Goal: Transaction & Acquisition: Download file/media

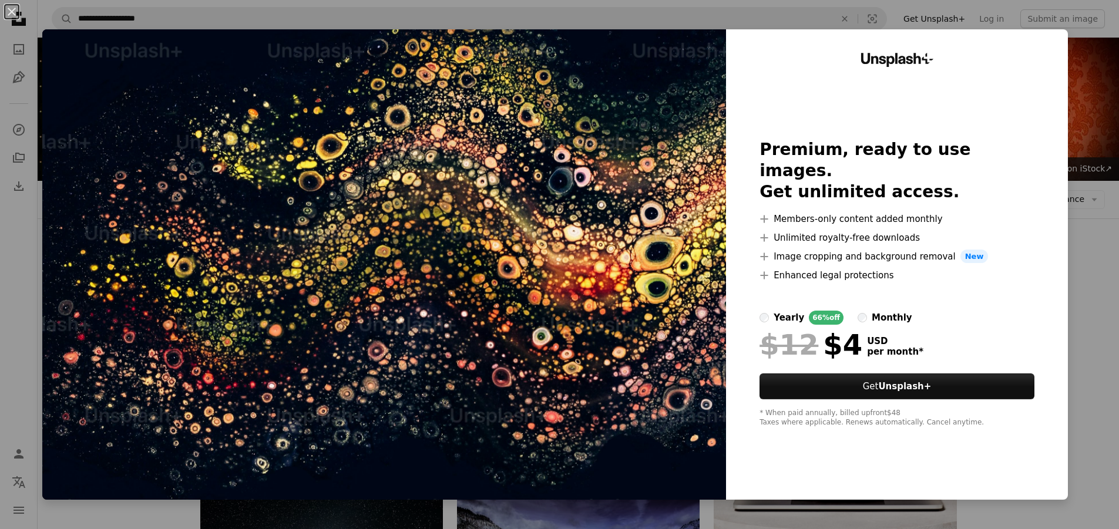
scroll to position [1154, 0]
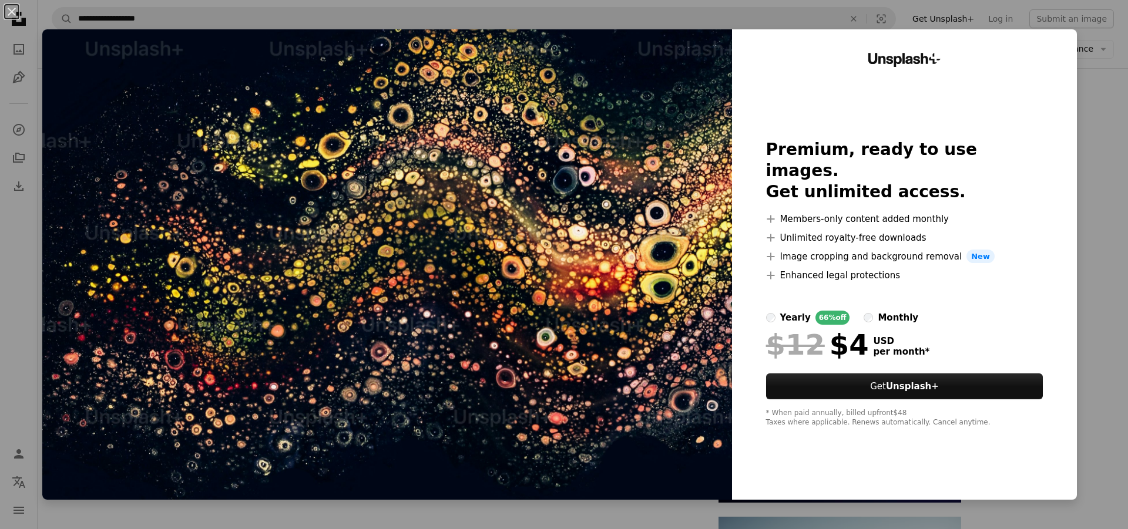
click at [1085, 87] on div "An X shape Unsplash+ Premium, ready to use images. Get unlimited access. A plus…" at bounding box center [564, 264] width 1128 height 529
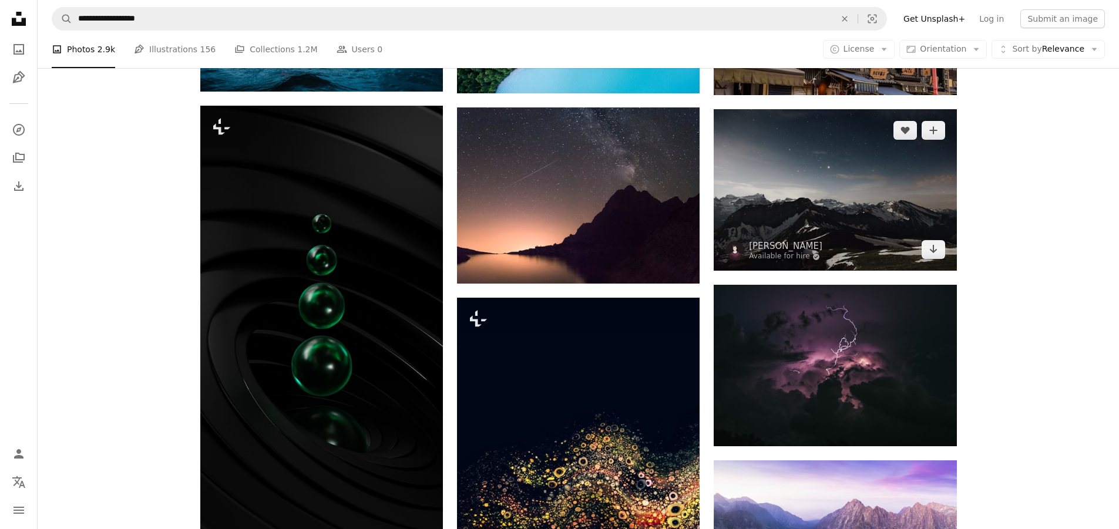
scroll to position [861, 0]
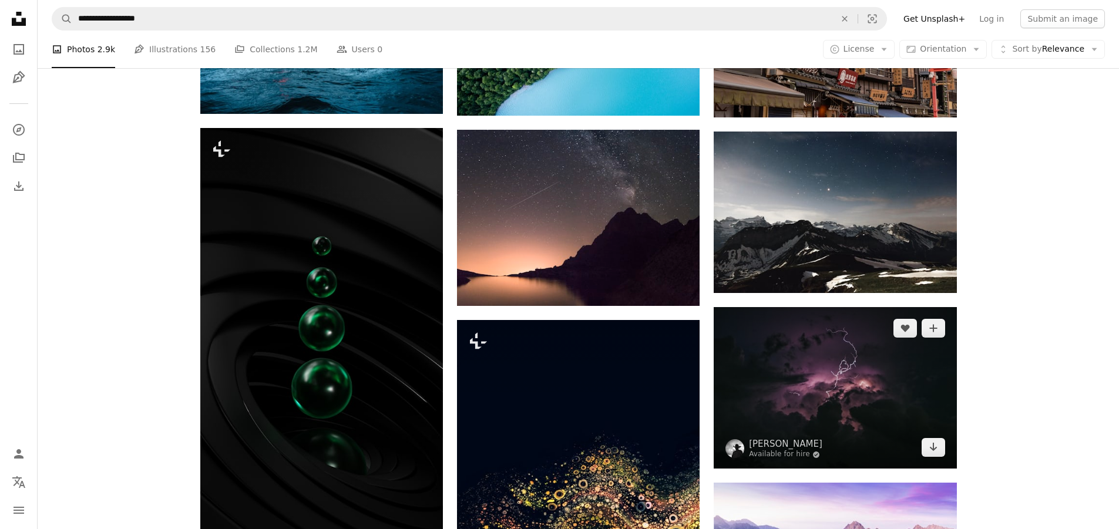
click at [840, 370] on img at bounding box center [835, 388] width 243 height 162
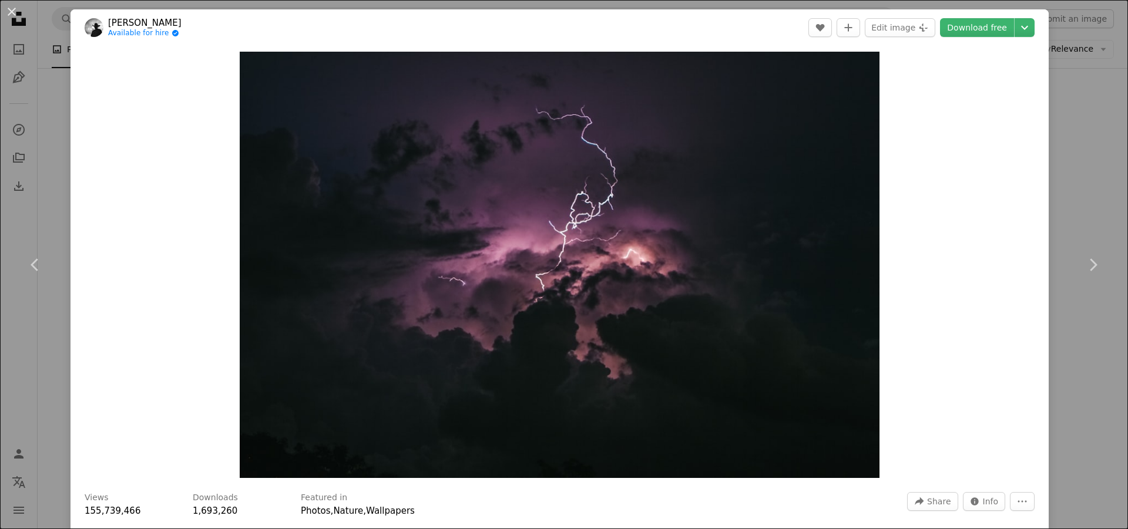
click at [1052, 204] on div "An X shape Chevron left Chevron right [PERSON_NAME] Available for hire A checkm…" at bounding box center [564, 264] width 1128 height 529
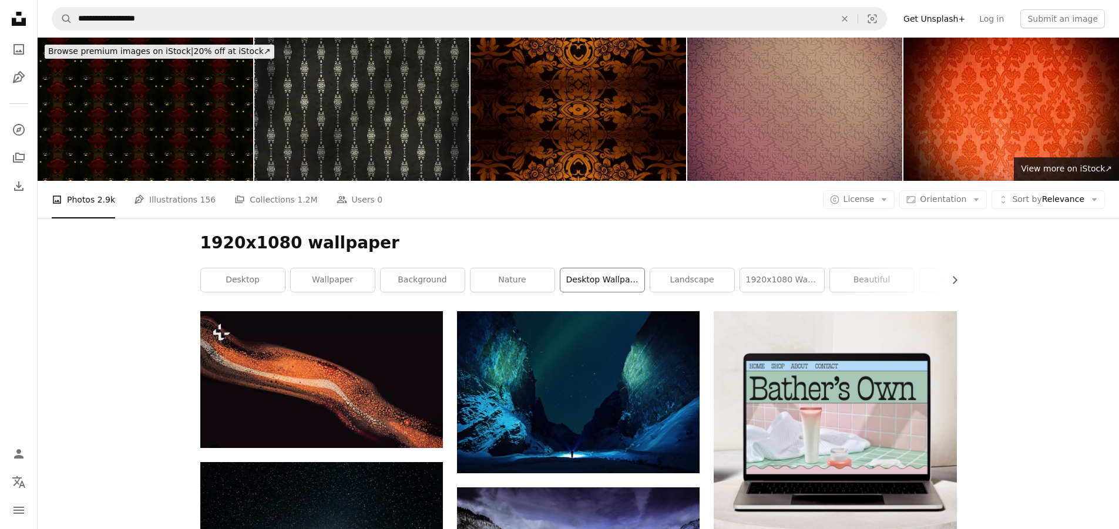
click at [613, 280] on link "desktop wallpaper" at bounding box center [602, 280] width 84 height 24
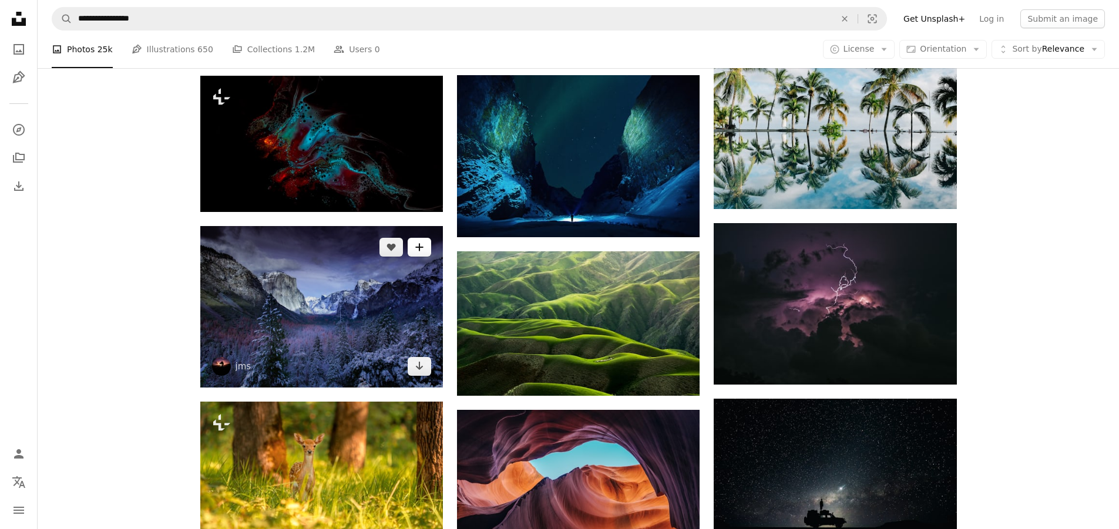
scroll to position [588, 0]
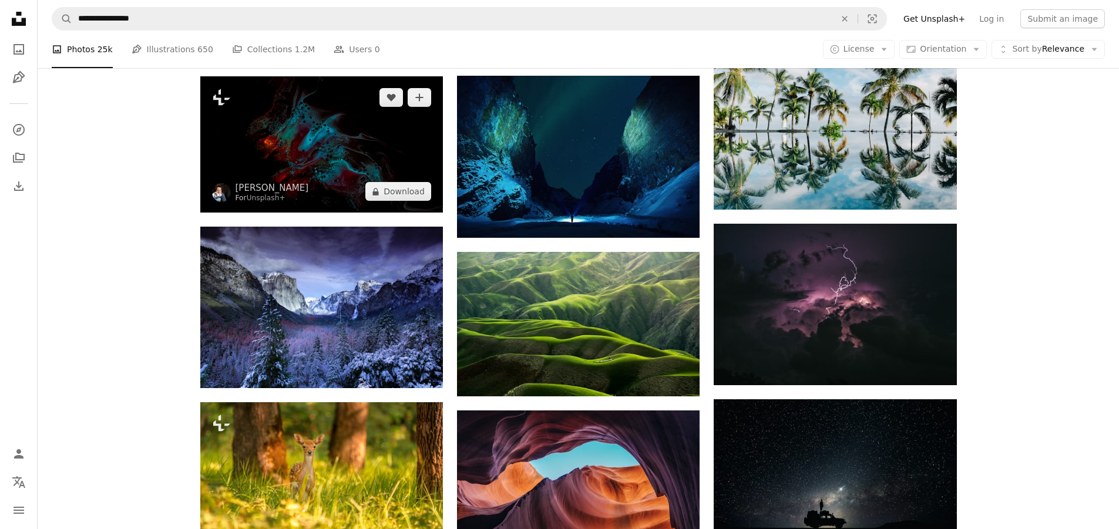
click at [369, 136] on img at bounding box center [321, 144] width 243 height 136
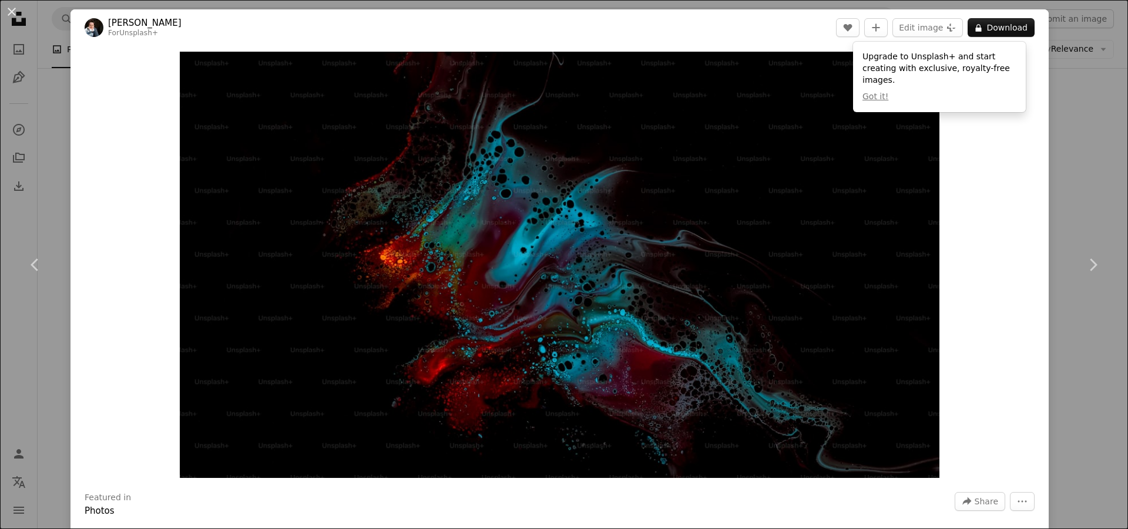
click at [1050, 184] on div "An X shape Chevron left Chevron right [PERSON_NAME] For Unsplash+ A heart A plu…" at bounding box center [564, 264] width 1128 height 529
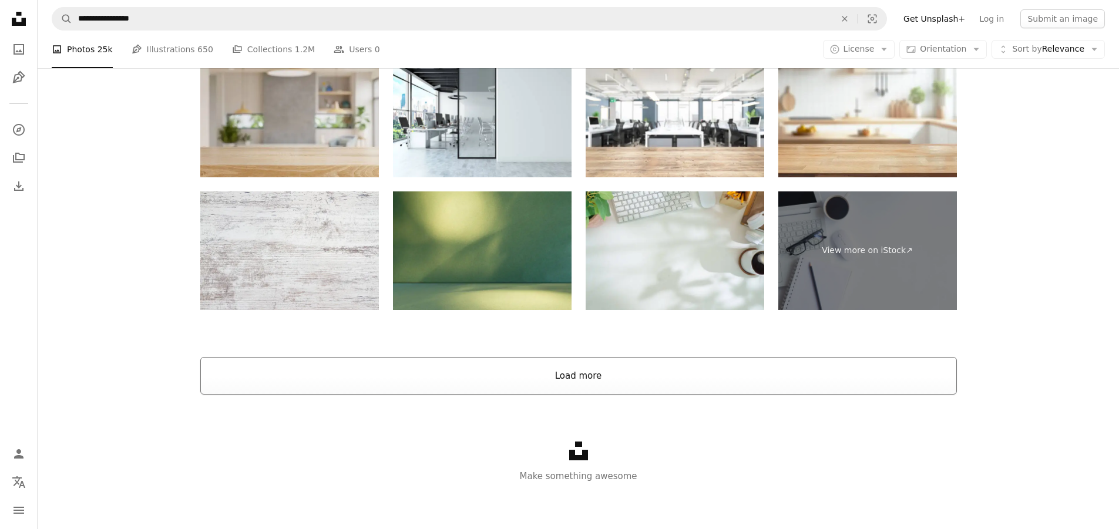
click at [654, 369] on button "Load more" at bounding box center [578, 376] width 757 height 38
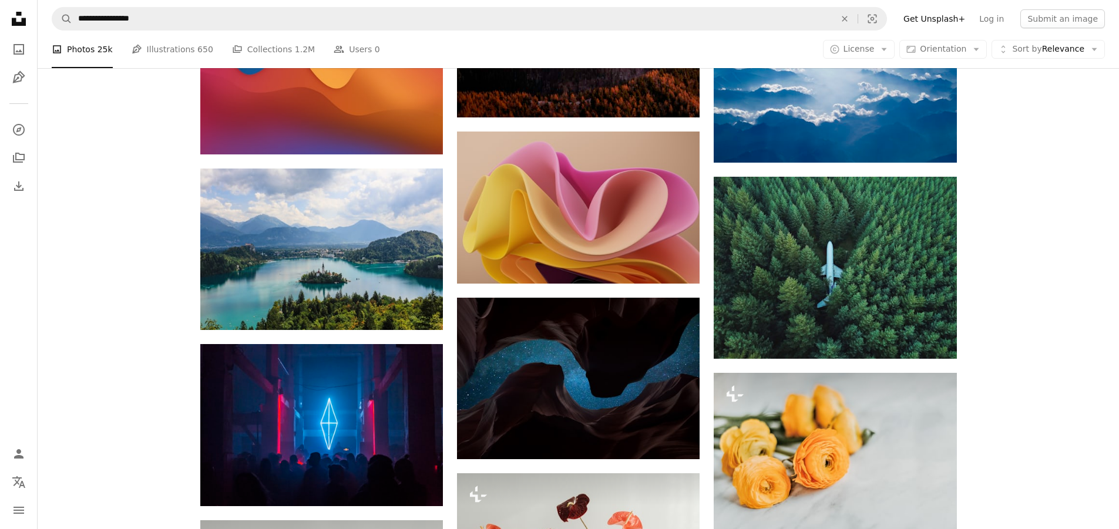
scroll to position [9095, 0]
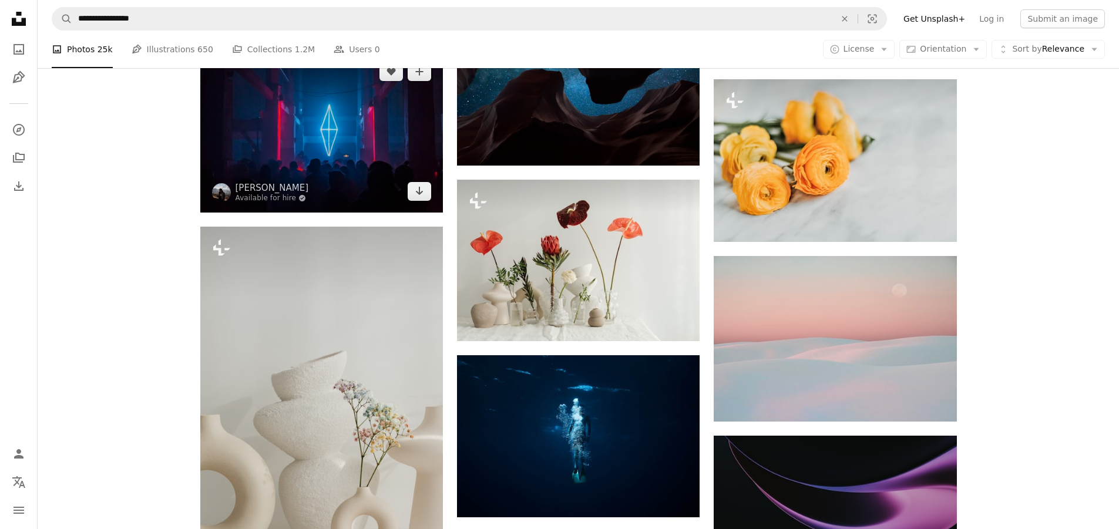
click at [405, 147] on img at bounding box center [321, 132] width 243 height 162
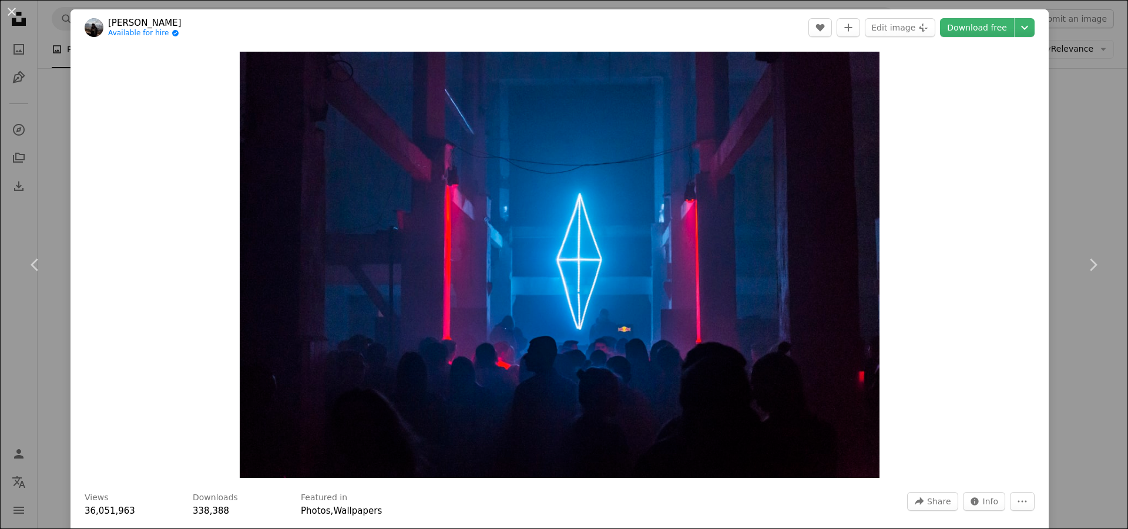
click at [1053, 108] on div "An X shape Chevron left Chevron right [PERSON_NAME] Available for hire A checkm…" at bounding box center [564, 264] width 1128 height 529
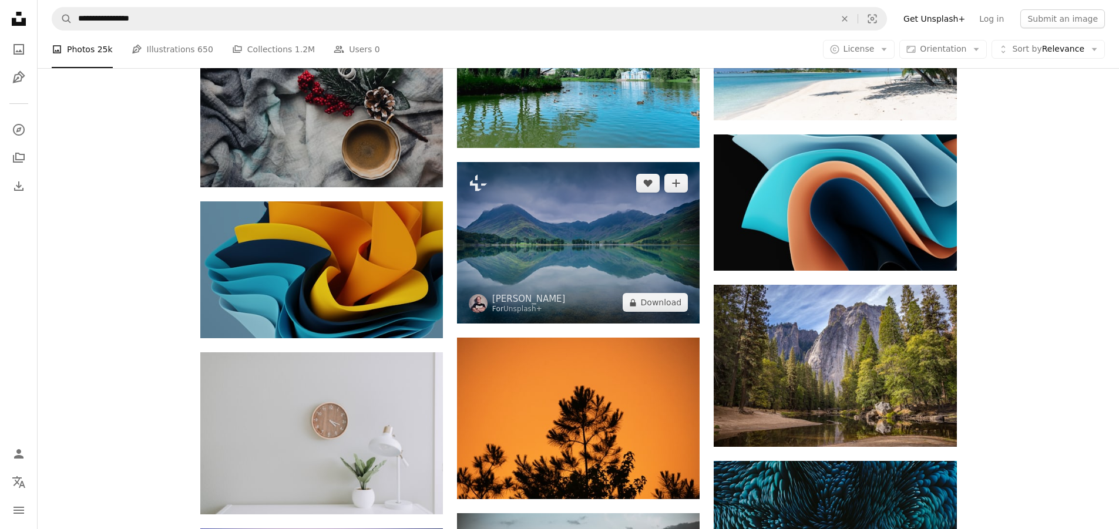
scroll to position [20549, 0]
